Goal: Information Seeking & Learning: Learn about a topic

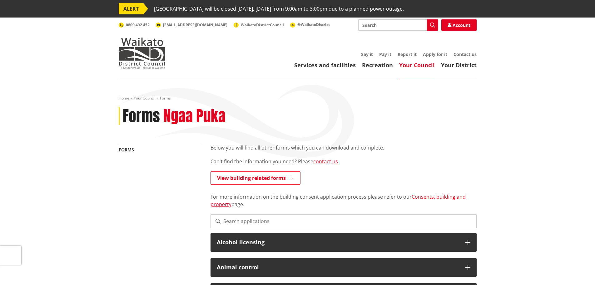
click at [518, 71] on header "Toggle search Toggle navigation Services and facilities Recreation Your Council…" at bounding box center [297, 48] width 595 height 62
click at [142, 50] on img at bounding box center [142, 52] width 47 height 31
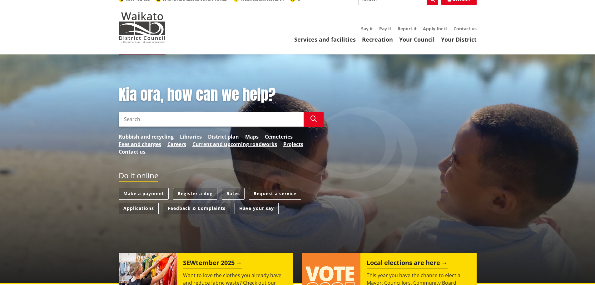
scroll to position [62, 0]
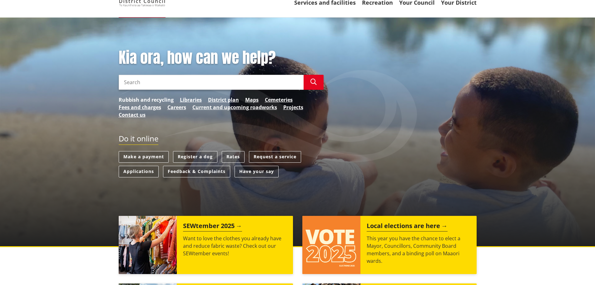
click at [137, 98] on link "Rubbish and recycling" at bounding box center [146, 99] width 55 height 7
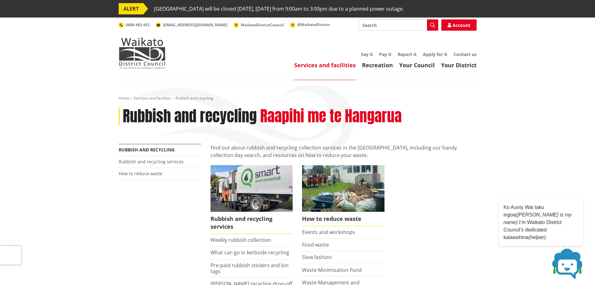
scroll to position [94, 0]
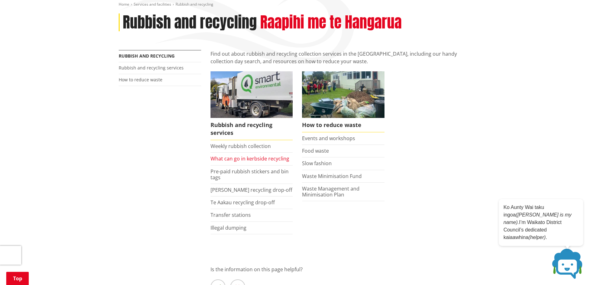
click at [228, 156] on link "What can go in kerbside recycling" at bounding box center [250, 158] width 79 height 7
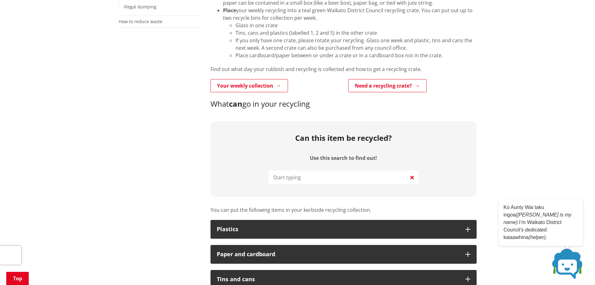
scroll to position [344, 0]
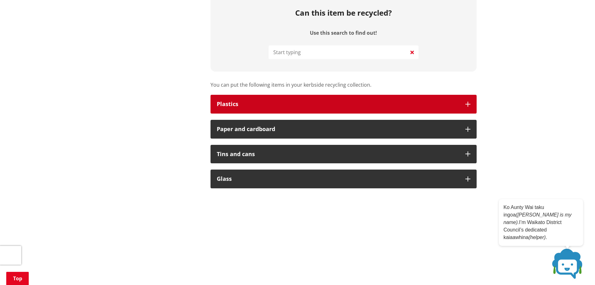
click at [229, 102] on div "Plastics" at bounding box center [338, 104] width 242 height 6
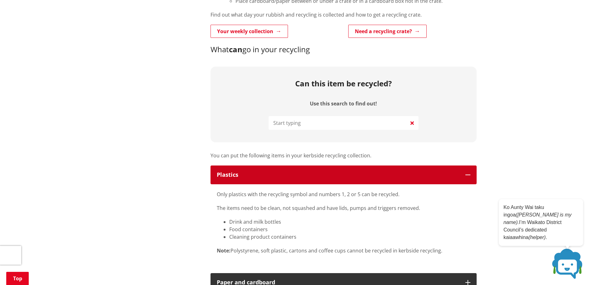
scroll to position [312, 0]
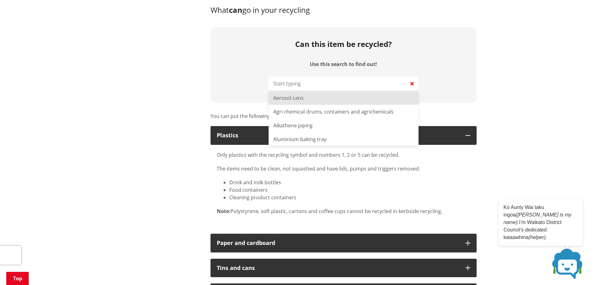
click at [318, 83] on input "Use this search to find out!" at bounding box center [344, 84] width 150 height 14
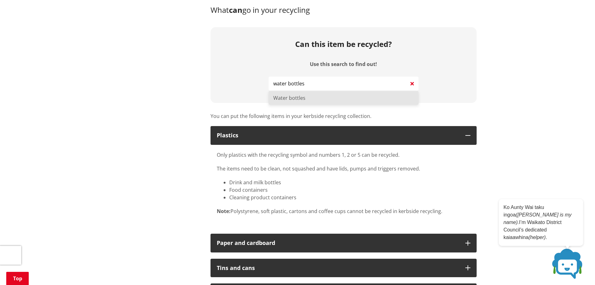
type input "Water bottles"
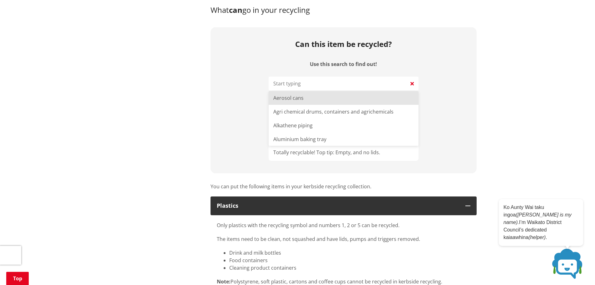
drag, startPoint x: 308, startPoint y: 82, endPoint x: 263, endPoint y: 85, distance: 45.7
click at [262, 85] on div "Can this item be recycled? Use this search to find out! Yes! Recycling crate To…" at bounding box center [344, 100] width 266 height 146
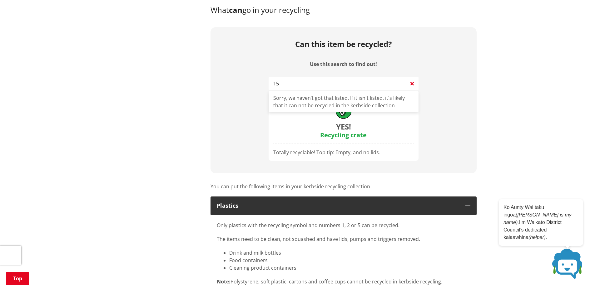
type input "1"
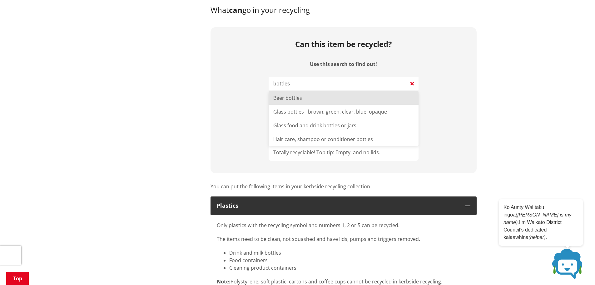
type input "Beer bottles"
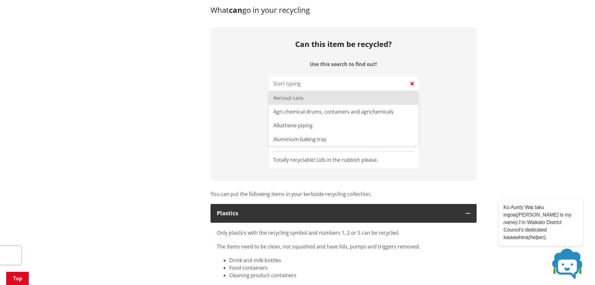
drag, startPoint x: 305, startPoint y: 85, endPoint x: 251, endPoint y: 85, distance: 53.7
click at [251, 85] on div "Can this item be recycled? Use this search to find out! Yes! Recycling crate, k…" at bounding box center [344, 103] width 266 height 153
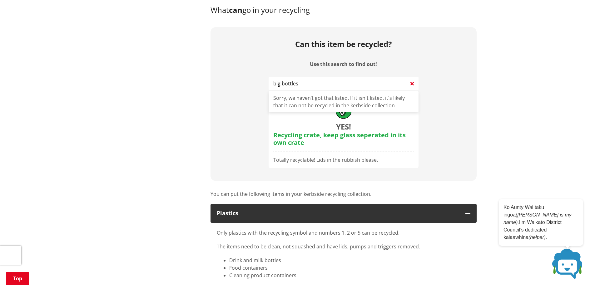
type input "big bottles"
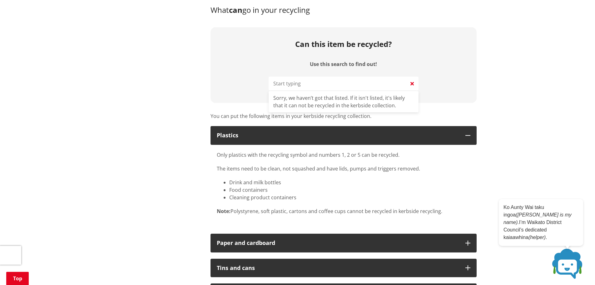
click at [365, 177] on div "Only plastics with the recycling symbol and numbers 1, 2 or 5 can be recycled. …" at bounding box center [344, 183] width 254 height 64
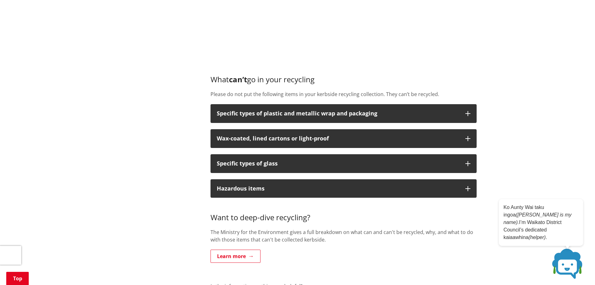
scroll to position [750, 0]
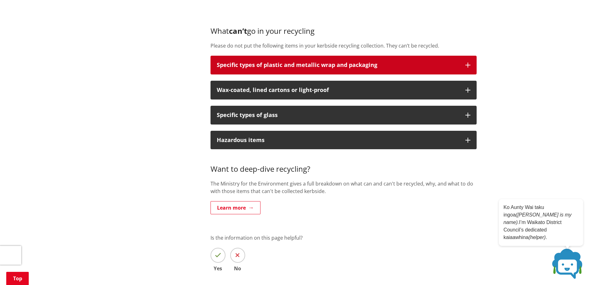
click at [308, 56] on button "Specific types of plastic and metallic wrap and packaging" at bounding box center [344, 65] width 266 height 19
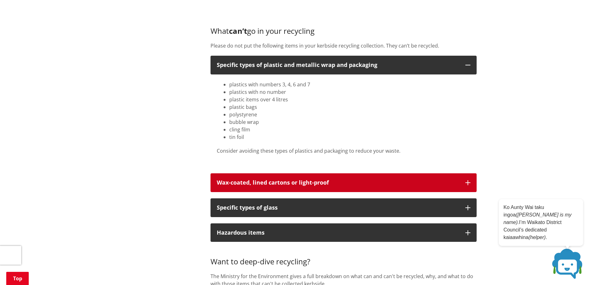
click at [318, 188] on button "Wax-coated, lined cartons or light-proof" at bounding box center [344, 182] width 266 height 19
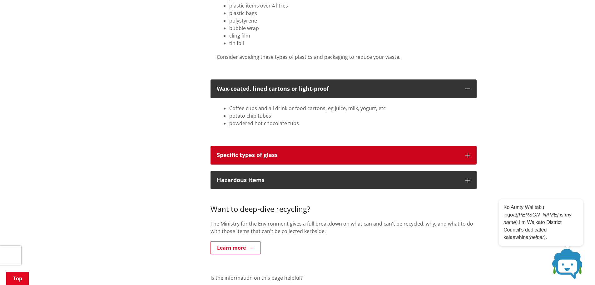
click at [259, 157] on p "Specific types of glass" at bounding box center [338, 155] width 242 height 6
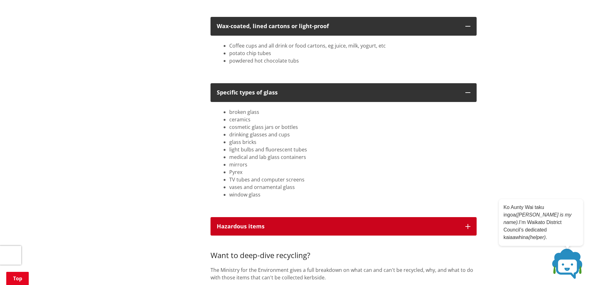
click at [256, 221] on button "Hazardous items" at bounding box center [344, 226] width 266 height 19
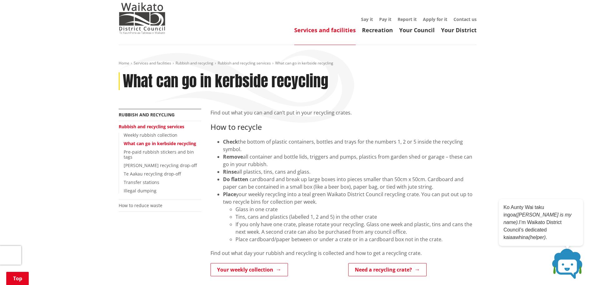
scroll to position [0, 0]
